Goal: Book appointment/travel/reservation

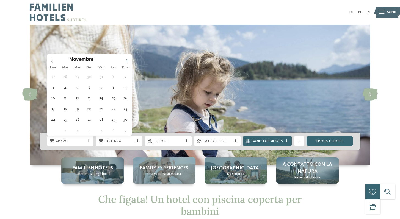
click at [127, 59] on icon at bounding box center [127, 61] width 4 height 4
type div "[DATE]"
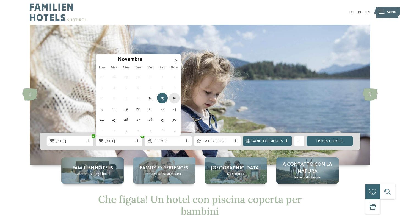
type div "[DATE]"
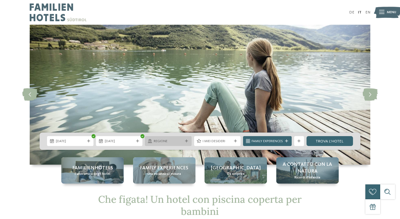
click at [186, 142] on icon at bounding box center [186, 141] width 3 height 3
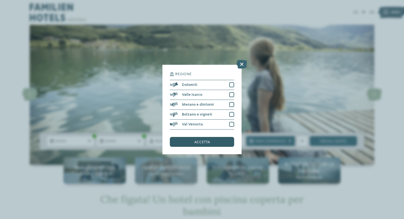
click at [206, 142] on span "accetta" at bounding box center [202, 142] width 16 height 4
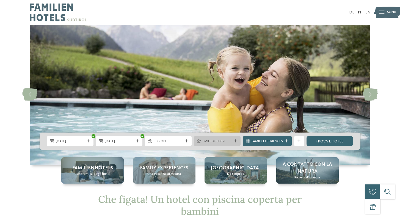
click at [227, 139] on span "I miei desideri" at bounding box center [217, 141] width 29 height 5
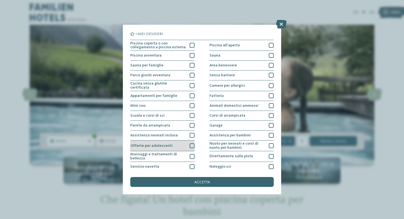
click at [191, 144] on div at bounding box center [192, 146] width 5 height 5
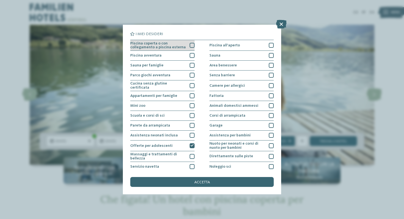
click at [190, 46] on div at bounding box center [192, 45] width 5 height 5
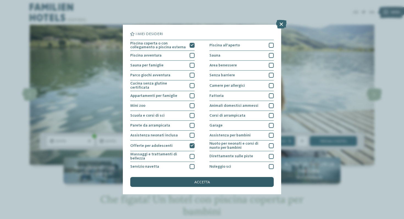
click at [220, 183] on div "accetta" at bounding box center [202, 182] width 144 height 10
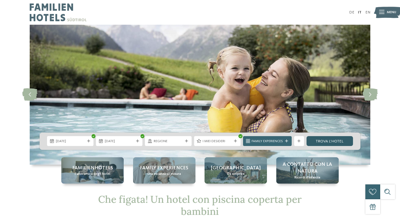
click at [341, 142] on link "trova l’hotel" at bounding box center [330, 141] width 46 height 10
